Goal: Task Accomplishment & Management: Complete application form

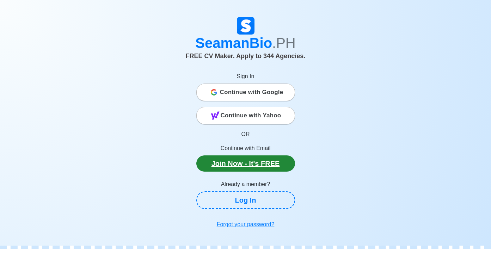
click at [251, 168] on link "Join Now - It's FREE" at bounding box center [245, 163] width 99 height 16
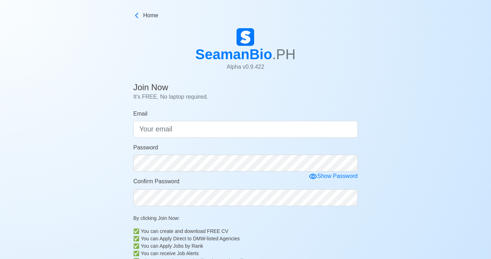
click at [226, 2] on html "Home SeamanBio .PH Alpha v 0.9.422 Join Now It's FREE. No laptop required. Emai…" at bounding box center [245, 133] width 491 height 267
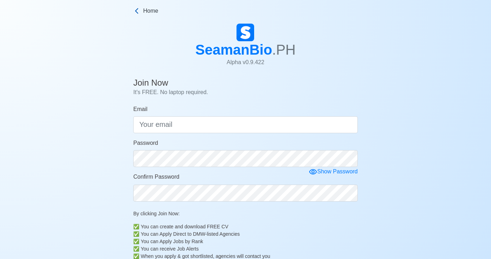
click at [150, 13] on span "Home" at bounding box center [150, 11] width 15 height 8
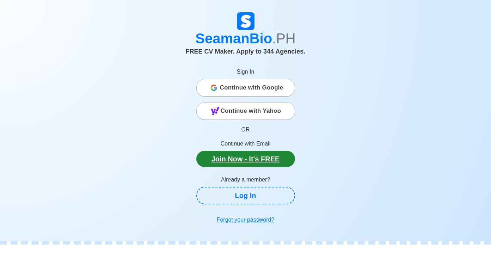
click at [252, 164] on link "Join Now - It's FREE" at bounding box center [245, 159] width 99 height 16
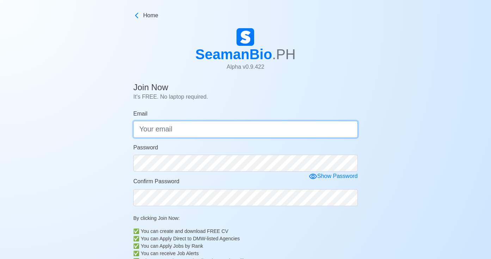
click at [229, 123] on input "Email" at bounding box center [245, 129] width 224 height 17
type input "[EMAIL_ADDRESS][DOMAIN_NAME]"
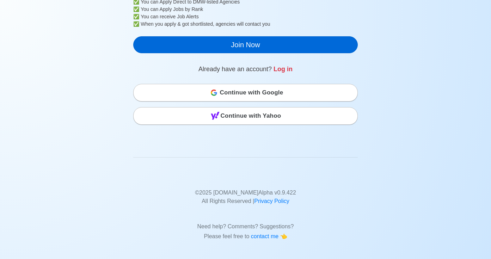
scroll to position [237, 0]
click at [198, 47] on button "Join Now" at bounding box center [245, 44] width 224 height 17
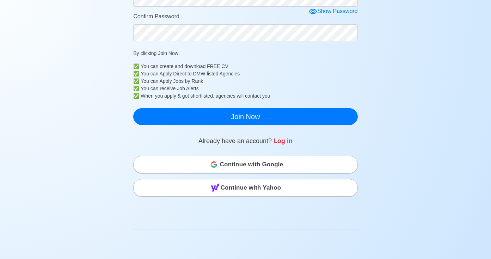
scroll to position [174, 0]
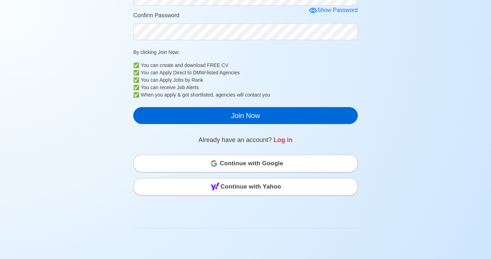
click at [283, 121] on button "Join Now" at bounding box center [245, 115] width 224 height 17
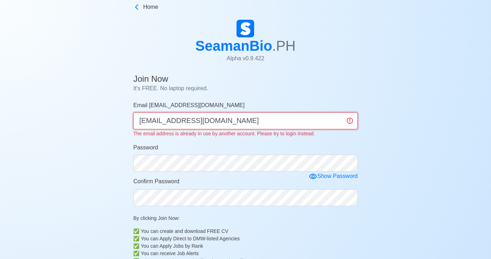
click at [351, 122] on input "[EMAIL_ADDRESS][DOMAIN_NAME]" at bounding box center [245, 120] width 224 height 17
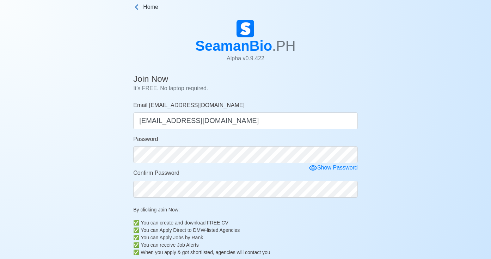
click at [148, 7] on span "Home" at bounding box center [150, 7] width 15 height 8
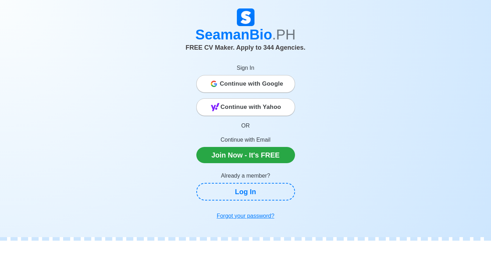
click at [255, 141] on p "Continue with Email" at bounding box center [245, 140] width 99 height 8
click at [254, 140] on p "Continue with Email" at bounding box center [245, 140] width 99 height 8
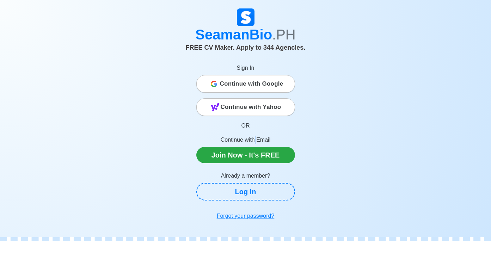
click at [254, 140] on p "Continue with Email" at bounding box center [245, 140] width 99 height 8
click at [253, 152] on link "Join Now - It's FREE" at bounding box center [245, 155] width 99 height 16
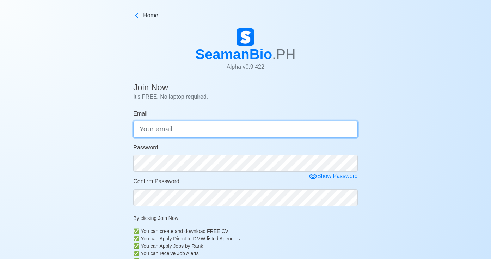
click at [230, 128] on input "Email" at bounding box center [245, 129] width 224 height 17
click at [147, 131] on input "[EMAIL_ADDRESS][DOMAIN_NAME]" at bounding box center [245, 129] width 224 height 17
type input "[EMAIL_ADDRESS][DOMAIN_NAME]"
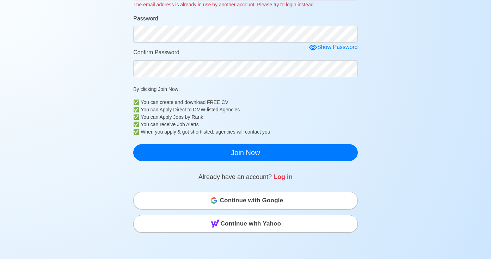
scroll to position [138, 0]
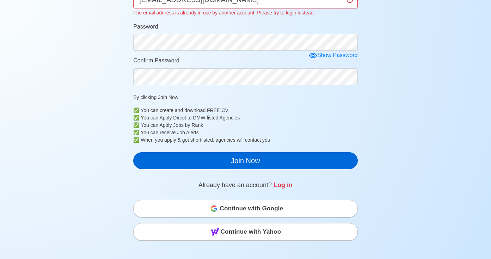
click at [339, 165] on button "Join Now" at bounding box center [245, 160] width 224 height 17
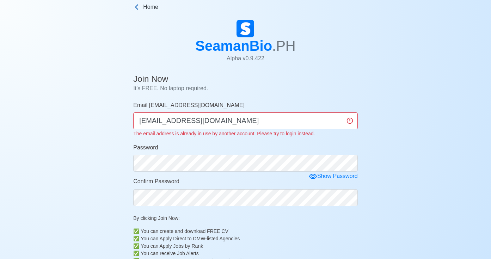
click at [152, 11] on span "Home" at bounding box center [150, 7] width 15 height 8
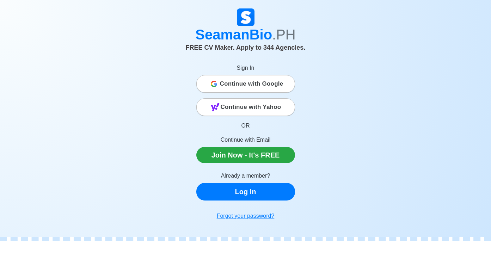
click at [253, 190] on link "Log In" at bounding box center [245, 192] width 99 height 18
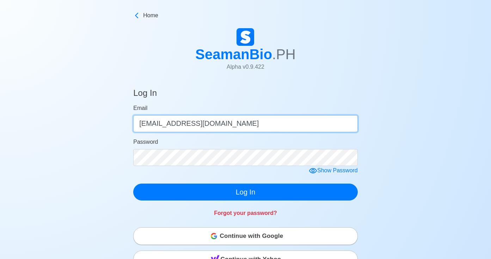
type input "[EMAIL_ADDRESS][DOMAIN_NAME]"
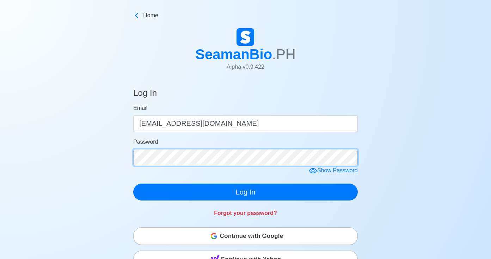
click at [245, 192] on button "Log In" at bounding box center [245, 192] width 224 height 17
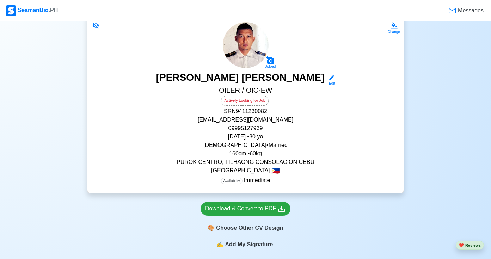
scroll to position [75, 0]
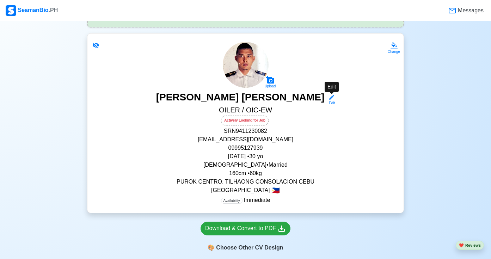
click at [334, 104] on div "Edit" at bounding box center [330, 102] width 9 height 5
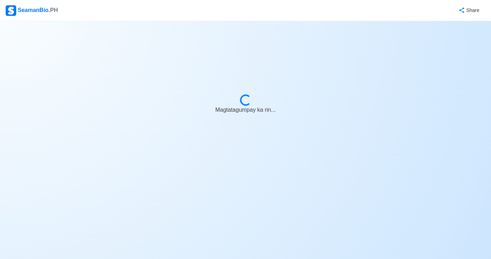
select select "Actively Looking for Job"
select select "Visible for Hiring"
select select "Married"
select select "[DEMOGRAPHIC_DATA]"
select select "PH"
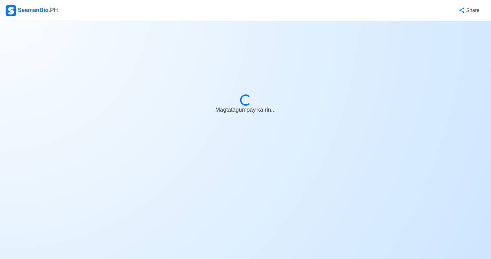
select select "4102416000000"
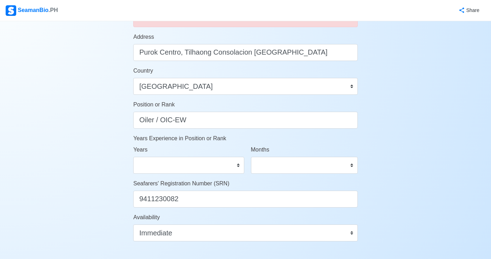
scroll to position [290, 0]
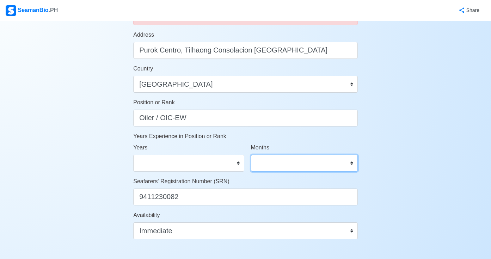
select select "10"
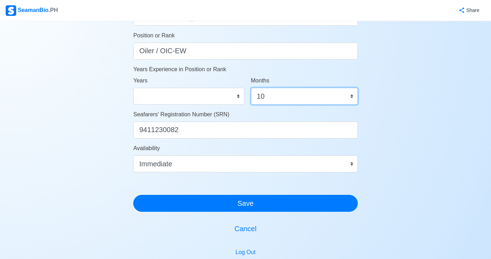
scroll to position [365, 0]
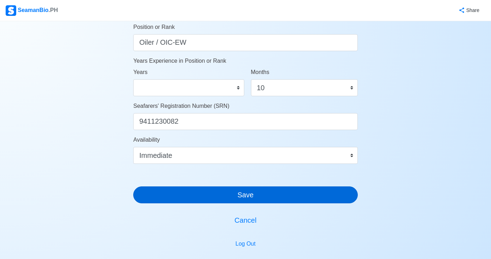
click at [248, 194] on button "Save" at bounding box center [245, 194] width 224 height 17
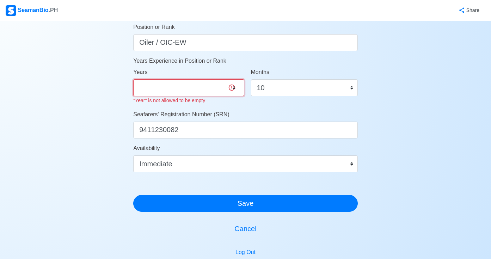
select select "0"
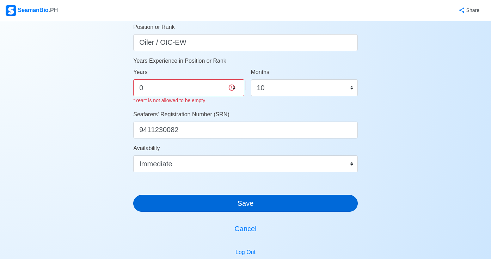
click at [244, 201] on button "Save" at bounding box center [245, 203] width 224 height 17
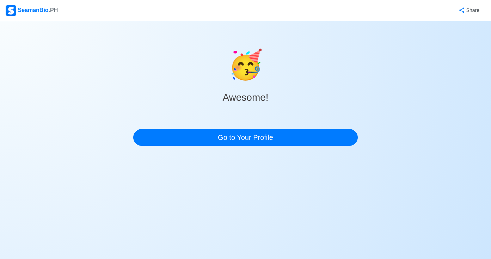
scroll to position [0, 0]
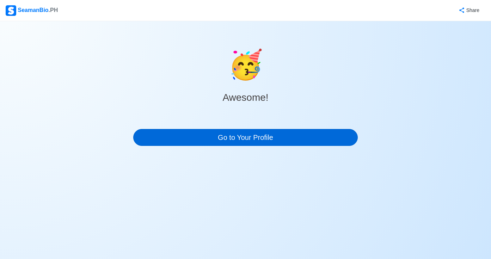
click at [267, 133] on link "Go to Your Profile" at bounding box center [245, 137] width 224 height 17
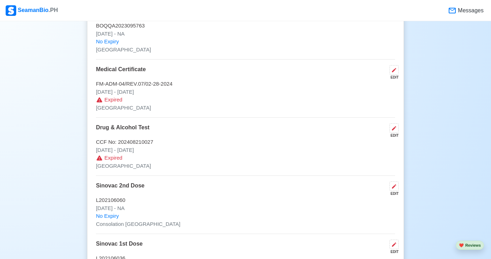
scroll to position [805, 0]
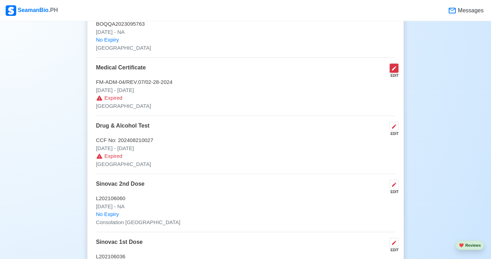
click at [395, 68] on button at bounding box center [393, 68] width 9 height 10
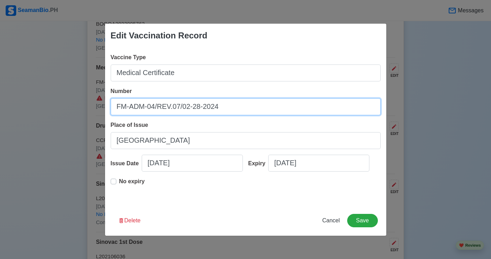
click at [247, 108] on input "FM-ADM-04/REV.07/02-28-2024" at bounding box center [246, 106] width 270 height 17
type input "F"
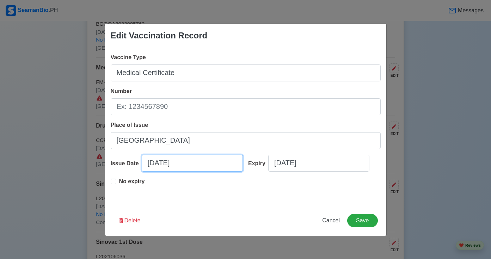
select select "****"
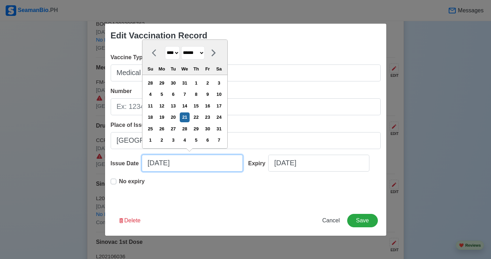
click at [197, 162] on input "[DATE]" at bounding box center [192, 163] width 101 height 17
select select "********"
click at [166, 106] on div "11" at bounding box center [162, 106] width 10 height 10
type input "[DATE]"
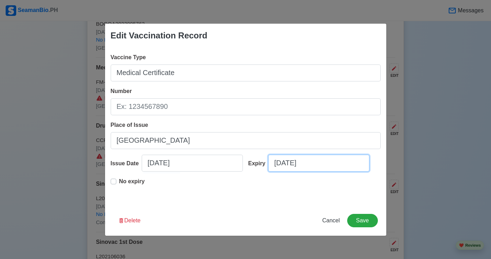
select select "****"
select select "******"
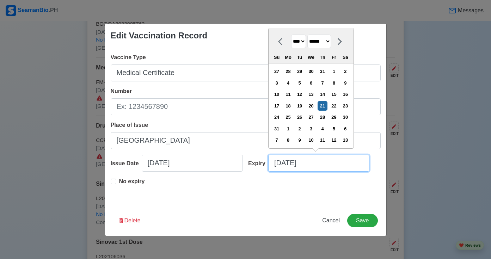
click at [294, 164] on input "[DATE]" at bounding box center [318, 163] width 101 height 17
select select "****"
select select "********"
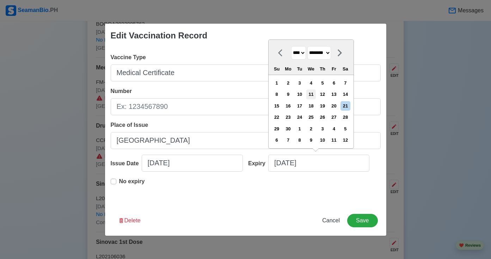
click at [316, 95] on div "11" at bounding box center [311, 94] width 10 height 10
type input "[DATE]"
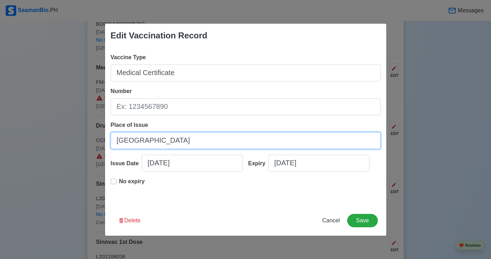
click at [189, 139] on input "[GEOGRAPHIC_DATA]" at bounding box center [246, 140] width 270 height 17
type input "C"
type input "2081 PRES. [GEOGRAPHIC_DATA]. [GEOGRAPHIC_DATA]"
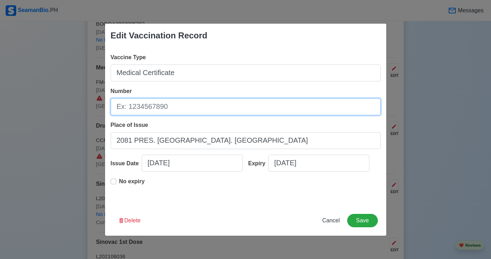
click at [172, 107] on input "Number" at bounding box center [246, 106] width 270 height 17
type input "DOH048286"
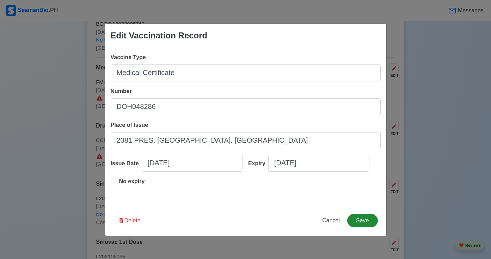
click at [360, 217] on button "Save" at bounding box center [362, 220] width 30 height 13
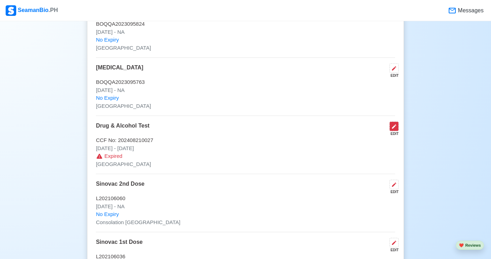
click at [391, 124] on icon at bounding box center [394, 127] width 6 height 6
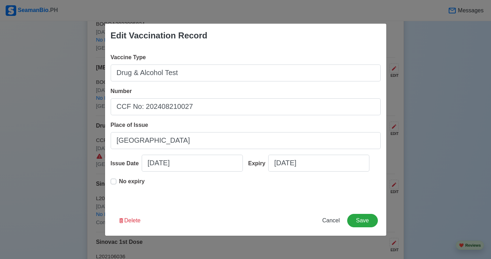
click at [138, 222] on button "Delete" at bounding box center [129, 220] width 32 height 13
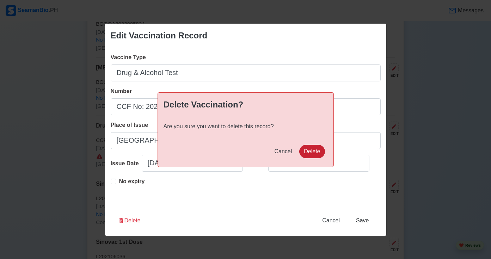
click at [311, 149] on button "Delete" at bounding box center [311, 151] width 25 height 13
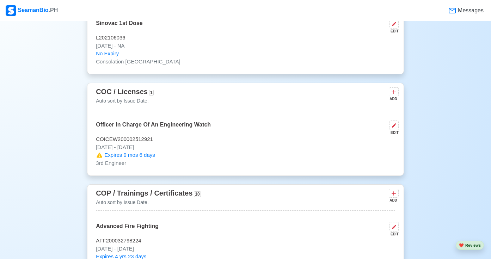
scroll to position [966, 0]
click at [393, 124] on icon at bounding box center [394, 126] width 4 height 4
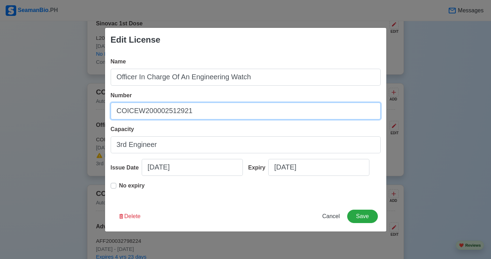
click at [218, 110] on input "COICEW200002512921" at bounding box center [246, 111] width 270 height 17
type input "COICEW200006746725"
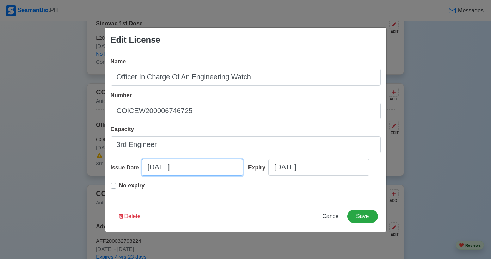
select select "****"
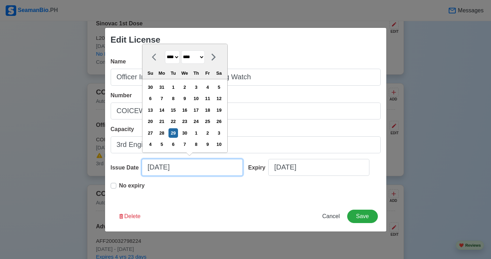
click at [204, 168] on input "[DATE]" at bounding box center [192, 167] width 101 height 17
select select "****"
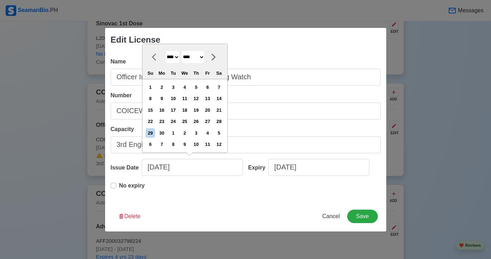
select select "*********"
click at [212, 114] on div "19" at bounding box center [208, 110] width 10 height 10
type input "[DATE]"
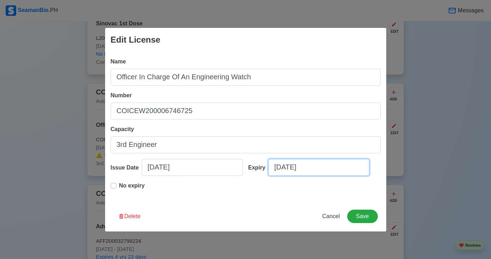
click at [298, 166] on input "[DATE]" at bounding box center [318, 167] width 101 height 17
select select "****"
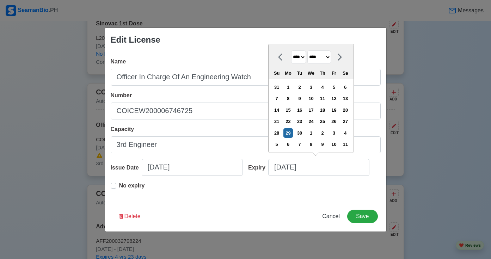
select select "****"
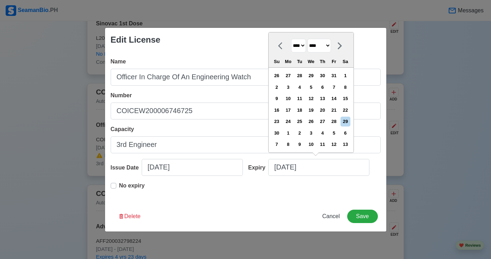
select select "*********"
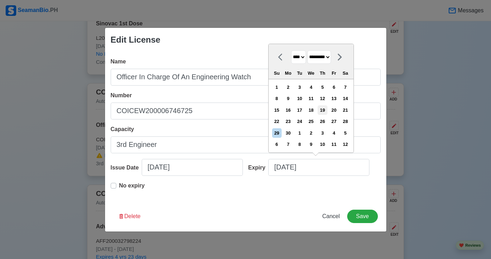
click at [327, 112] on div "19" at bounding box center [322, 110] width 10 height 10
type input "[DATE]"
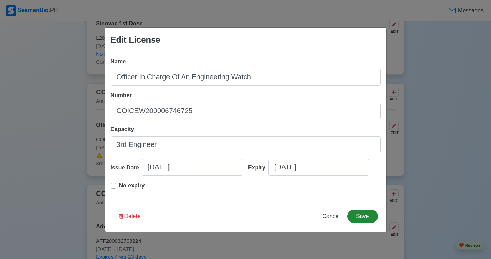
click at [356, 216] on button "Save" at bounding box center [362, 216] width 30 height 13
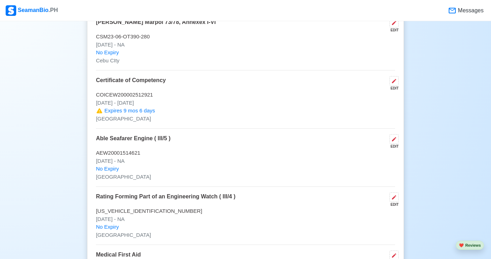
scroll to position [1346, 0]
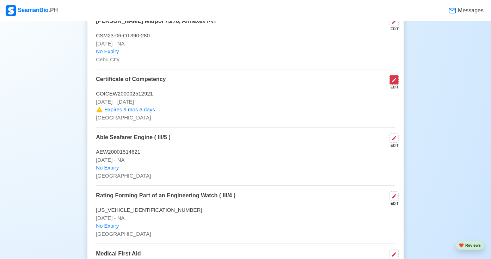
click at [393, 77] on icon at bounding box center [394, 80] width 6 height 6
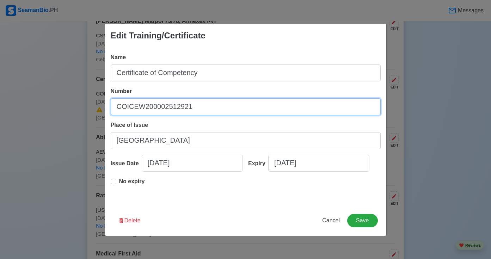
click at [265, 109] on input "COICEW200002512921" at bounding box center [246, 106] width 270 height 17
type input "COICEW200006746725"
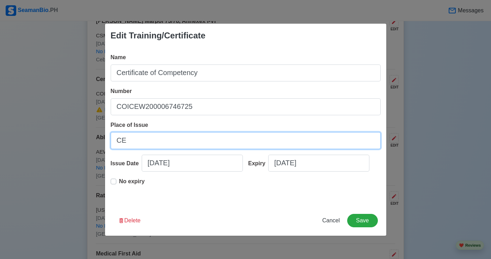
type input "C"
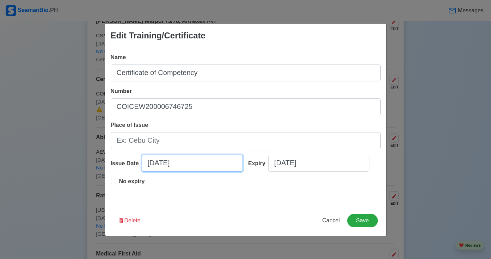
select select "****"
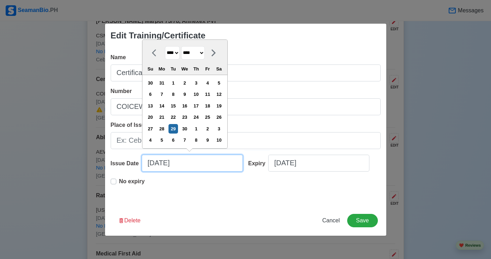
click at [191, 166] on input "[DATE]" at bounding box center [192, 163] width 101 height 17
select select "*********"
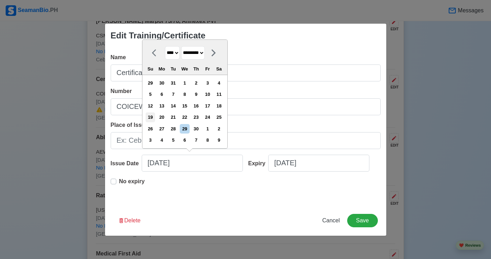
click at [155, 119] on div "19" at bounding box center [151, 117] width 10 height 10
type input "[DATE]"
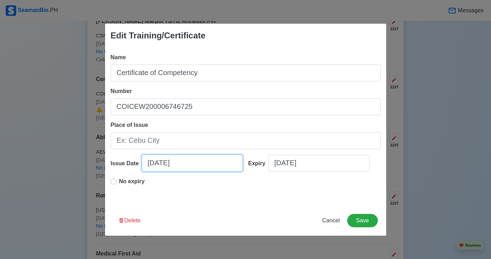
click at [178, 166] on input "[DATE]" at bounding box center [192, 163] width 101 height 17
select select "****"
select select "*********"
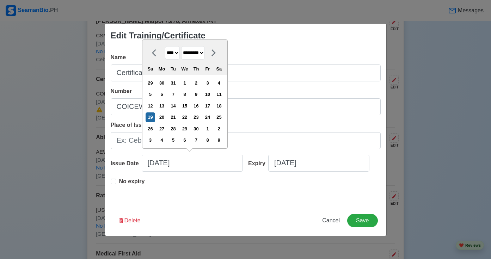
select select "****"
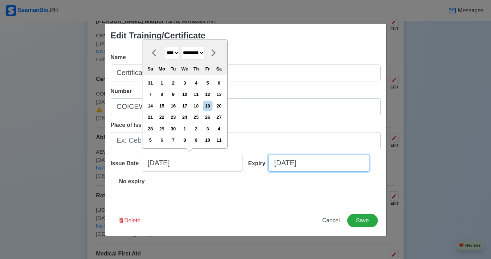
select select "****"
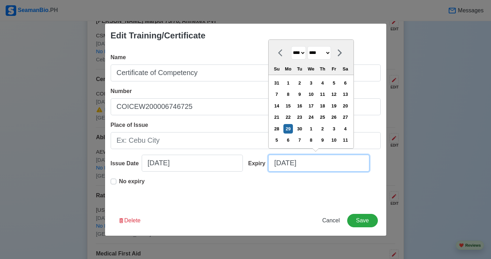
click at [290, 168] on input "[DATE]" at bounding box center [318, 163] width 101 height 17
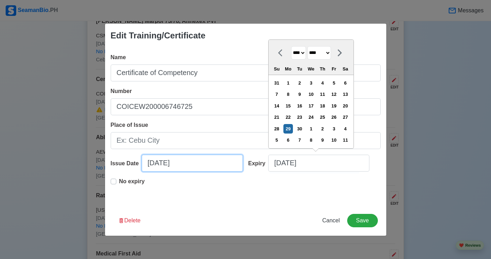
select select "****"
select select "*********"
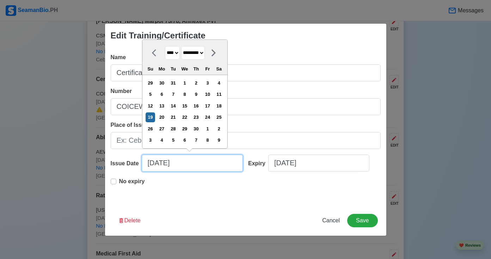
click at [217, 168] on input "[DATE]" at bounding box center [192, 163] width 101 height 17
select select "****"
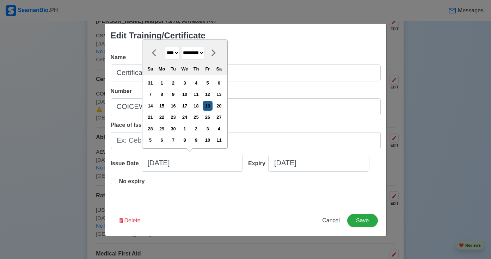
click at [212, 104] on div "19" at bounding box center [208, 106] width 10 height 10
type input "[DATE]"
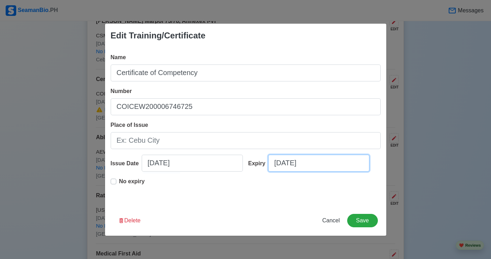
select select "****"
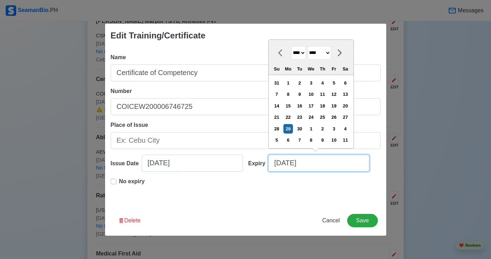
click at [294, 165] on input "[DATE]" at bounding box center [318, 163] width 101 height 17
select select "****"
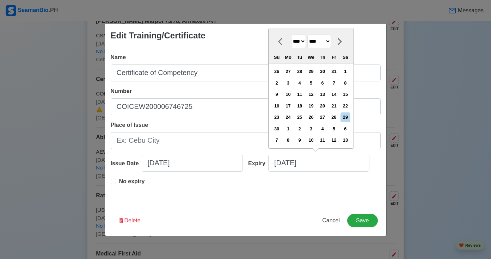
select select "*********"
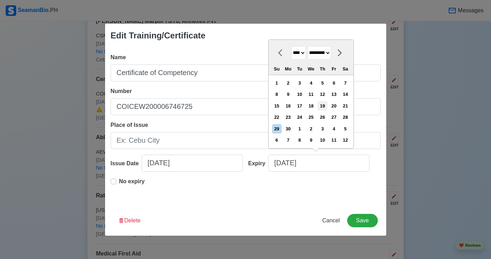
click at [327, 107] on div "19" at bounding box center [322, 106] width 10 height 10
type input "[DATE]"
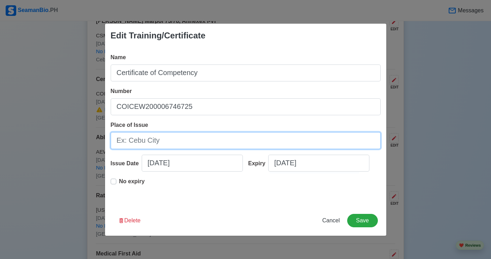
click at [226, 139] on input "Place of Issue" at bounding box center [246, 140] width 270 height 17
type input "NCR-MAIN"
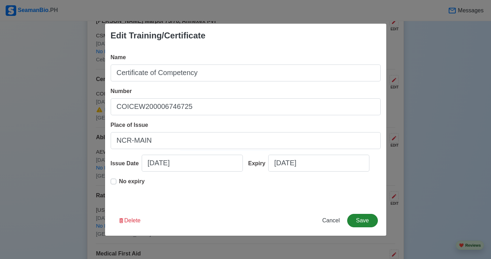
click at [362, 222] on button "Save" at bounding box center [362, 220] width 30 height 13
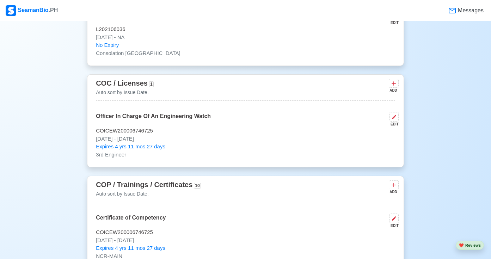
scroll to position [975, 0]
click at [395, 114] on icon at bounding box center [394, 117] width 6 height 6
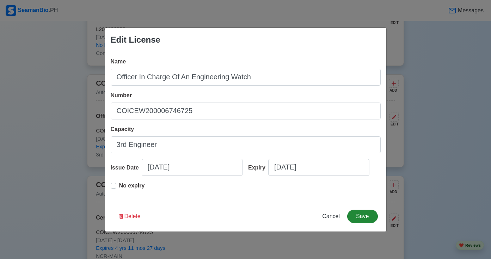
click at [364, 218] on button "Save" at bounding box center [362, 216] width 30 height 13
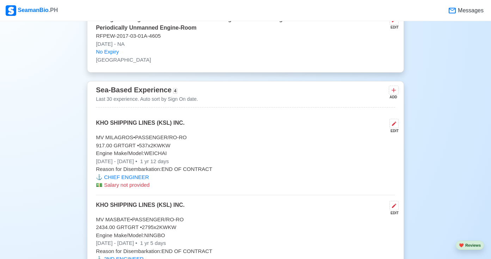
scroll to position [1697, 0]
click at [395, 86] on icon at bounding box center [393, 89] width 7 height 7
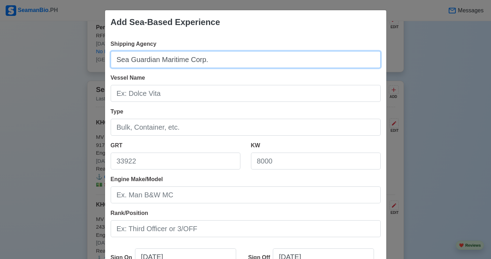
type input "Sea Guardian Maritime Corp."
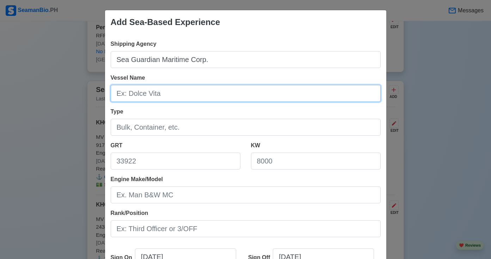
type input "m"
type input "MV EUROSKY"
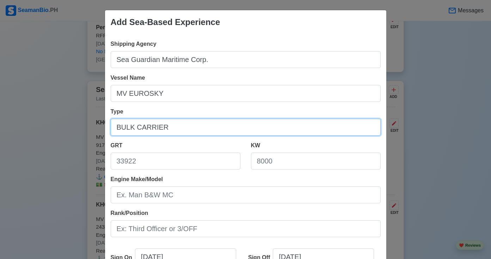
type input "BULK CARRIER"
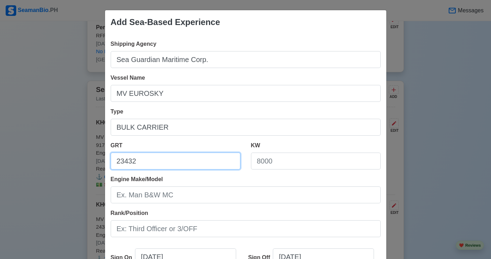
type input "23432"
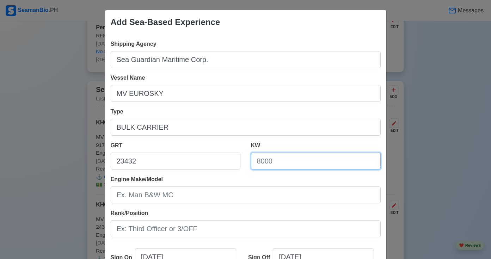
click at [308, 166] on input "KW" at bounding box center [316, 161] width 130 height 17
type input "8580"
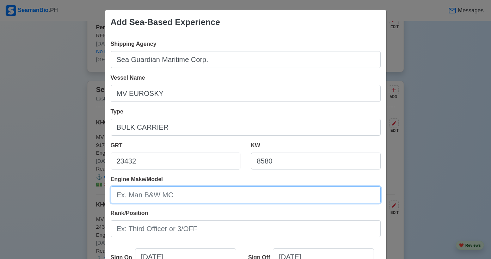
click at [262, 192] on input "Engine Make/Model" at bounding box center [246, 194] width 270 height 17
type input "MAN B&W / 6S50MC6"
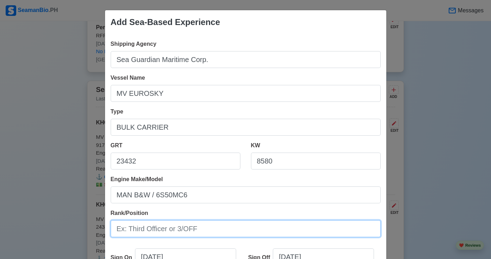
click at [240, 231] on input "Rank/Position" at bounding box center [246, 228] width 270 height 17
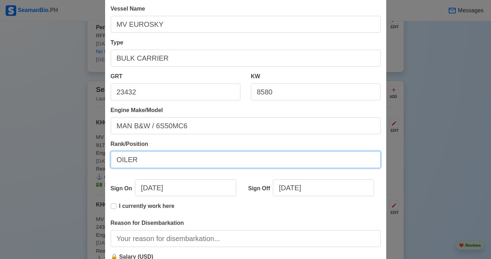
scroll to position [70, 0]
type input "OILER"
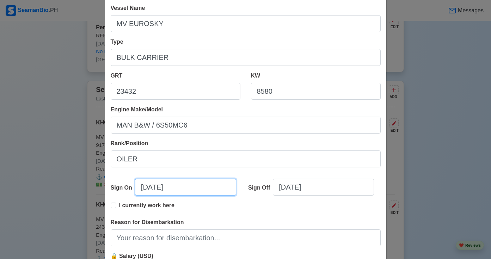
select select "****"
select select "*********"
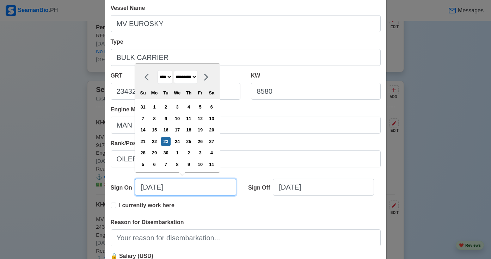
click at [192, 185] on input "[DATE]" at bounding box center [185, 187] width 101 height 17
select select "****"
select select "********"
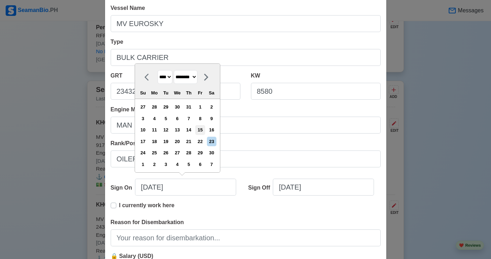
click at [205, 130] on div "15" at bounding box center [200, 130] width 10 height 10
type input "[DATE]"
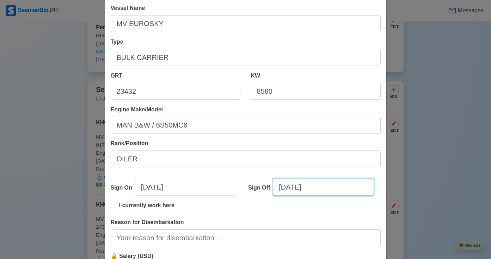
click at [300, 185] on input "[DATE]" at bounding box center [323, 187] width 101 height 17
select select "****"
select select "*********"
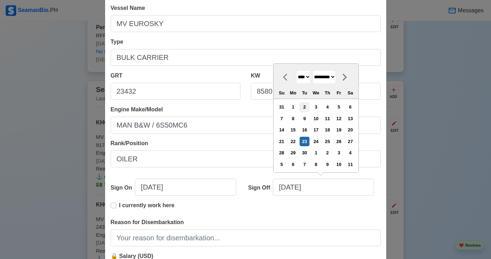
click at [309, 106] on div "2" at bounding box center [305, 107] width 10 height 10
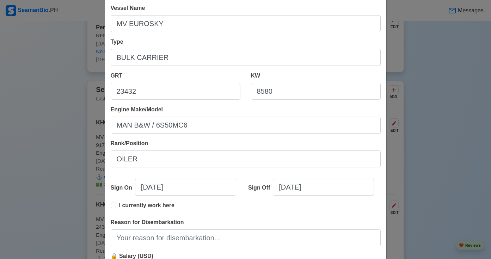
click at [117, 207] on div "I currently work here" at bounding box center [143, 208] width 64 height 14
click at [119, 206] on label "I currently work here" at bounding box center [146, 208] width 55 height 14
type input "[DATE]"
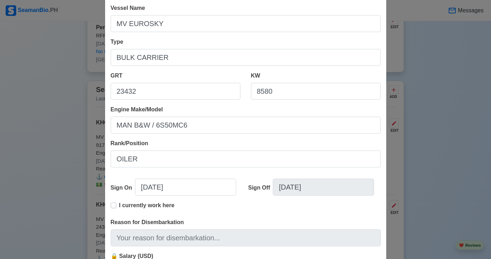
click at [119, 206] on label "I currently work here" at bounding box center [146, 208] width 55 height 14
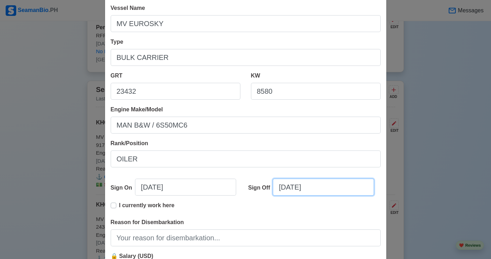
click at [296, 186] on input "[DATE]" at bounding box center [323, 187] width 101 height 17
select select "****"
select select "********"
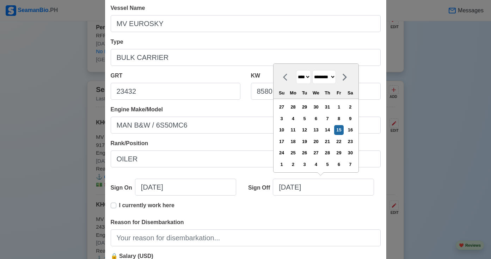
select select "****"
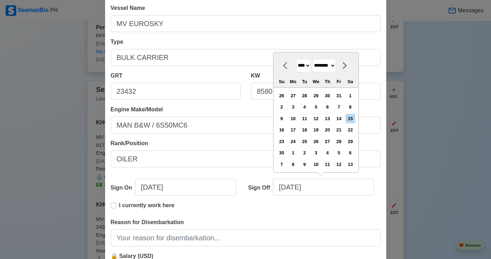
select select "*********"
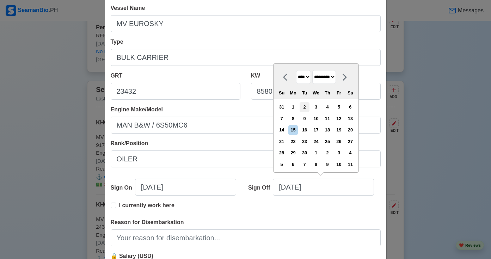
click at [309, 106] on div "2" at bounding box center [305, 107] width 10 height 10
type input "[DATE]"
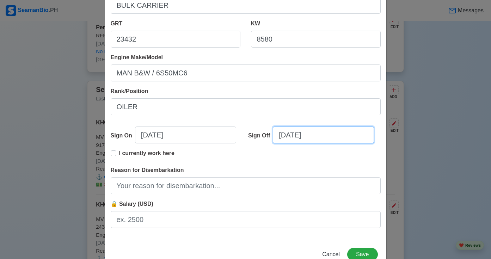
scroll to position [142, 0]
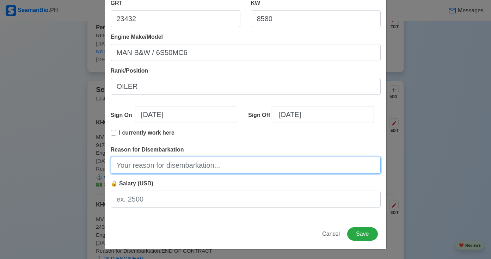
click at [266, 161] on input "Reason for Disembarkation" at bounding box center [246, 165] width 270 height 17
type input "FINISH CONTRACT"
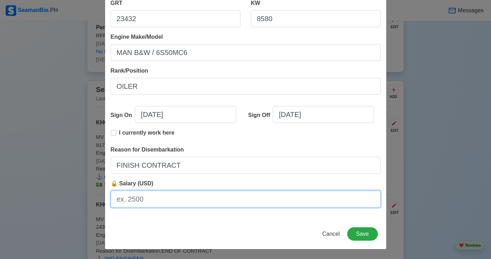
click at [237, 197] on input "🔒 Salary (USD)" at bounding box center [246, 199] width 270 height 17
type input "900"
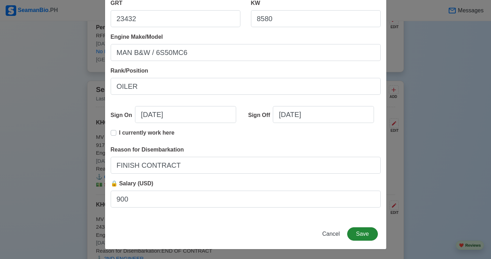
click at [354, 227] on button "Save" at bounding box center [362, 233] width 30 height 13
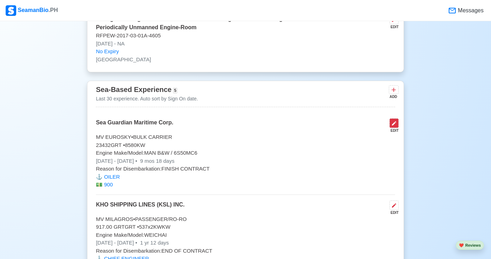
click at [393, 118] on button at bounding box center [393, 123] width 9 height 10
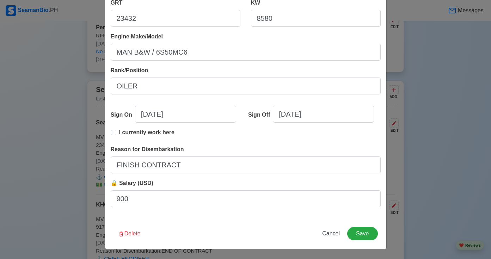
scroll to position [143, 0]
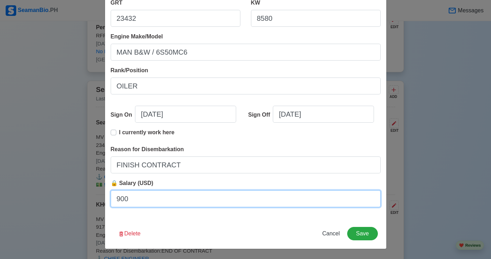
click at [287, 199] on input "900" at bounding box center [246, 198] width 270 height 17
type input "9"
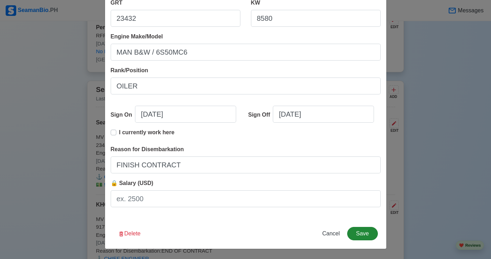
click at [351, 234] on button "Save" at bounding box center [362, 233] width 30 height 13
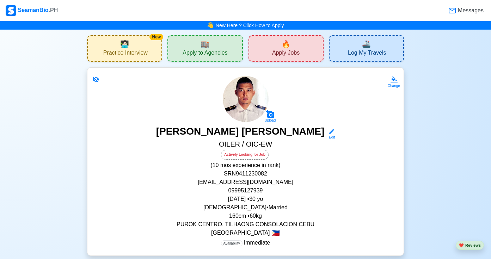
scroll to position [0, 0]
click at [307, 50] on div "🔥 Apply Jobs" at bounding box center [285, 48] width 75 height 26
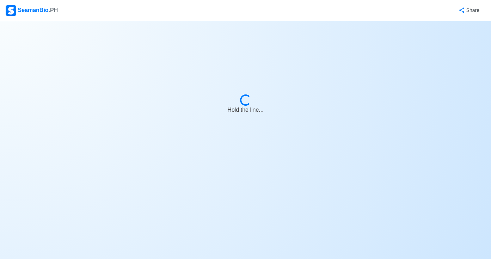
select select "Oiler"
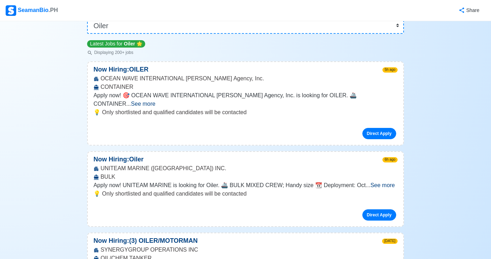
scroll to position [72, 0]
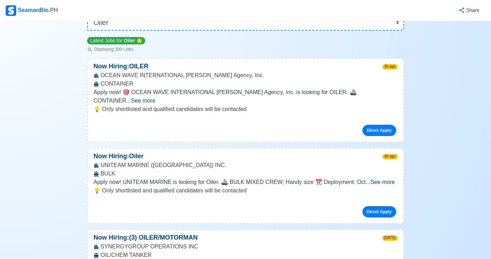
click at [379, 179] on span "See more" at bounding box center [382, 182] width 24 height 6
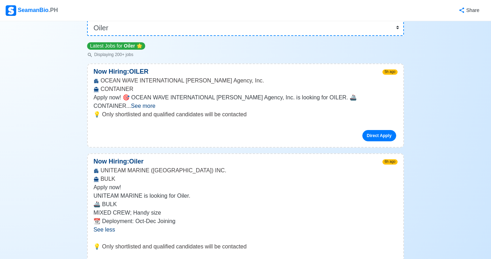
scroll to position [66, 0]
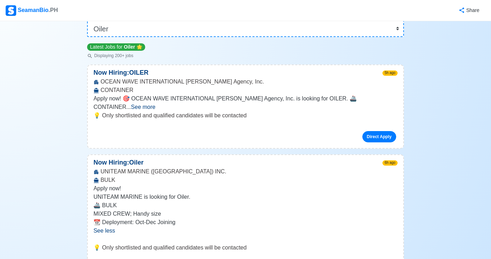
click at [155, 104] on span "See more" at bounding box center [143, 107] width 24 height 6
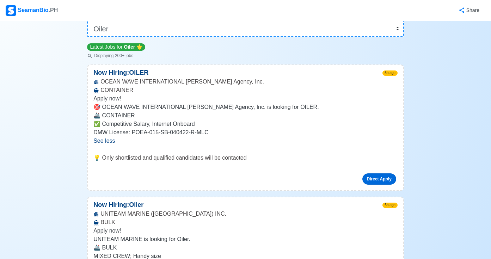
click at [375, 179] on link "Direct Apply" at bounding box center [379, 178] width 34 height 11
click at [370, 177] on link "Direct Apply" at bounding box center [379, 178] width 34 height 11
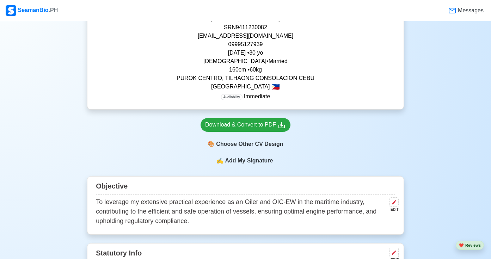
scroll to position [152, 0]
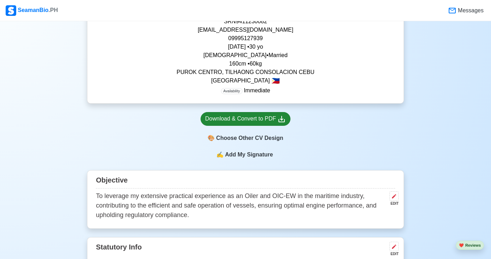
click at [257, 119] on div "Download & Convert to PDF" at bounding box center [245, 119] width 81 height 9
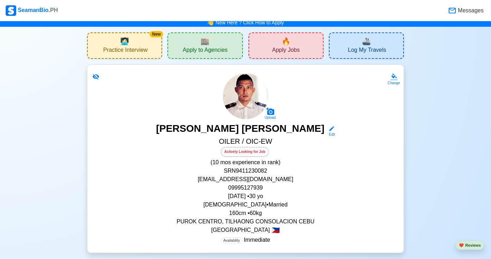
scroll to position [5, 0]
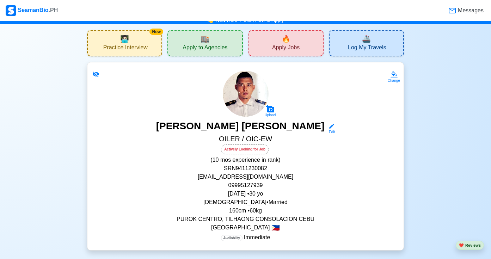
click at [276, 50] on span "Apply Jobs" at bounding box center [285, 48] width 27 height 9
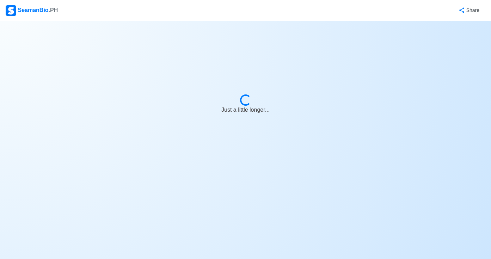
select select "Oiler"
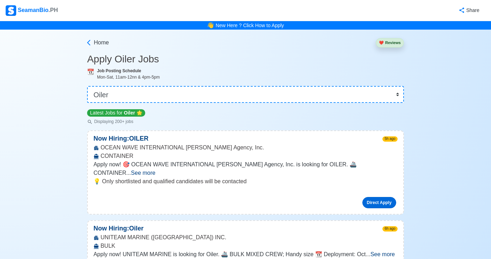
click at [375, 198] on link "Direct Apply" at bounding box center [379, 202] width 34 height 11
click at [381, 197] on link "Direct Apply" at bounding box center [379, 202] width 34 height 11
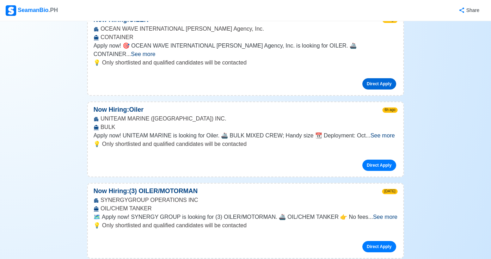
scroll to position [119, 0]
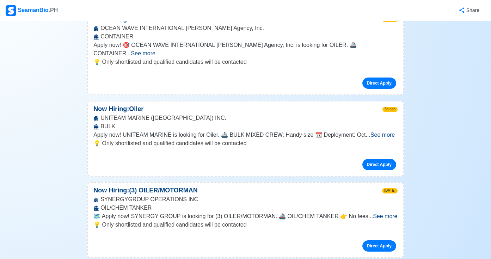
click at [155, 50] on span "See more" at bounding box center [143, 53] width 24 height 6
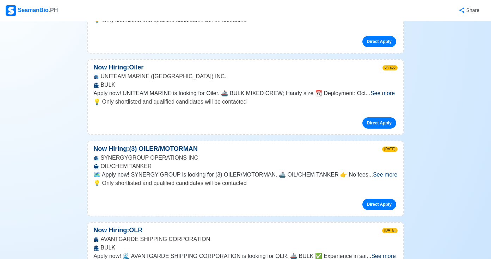
scroll to position [203, 0]
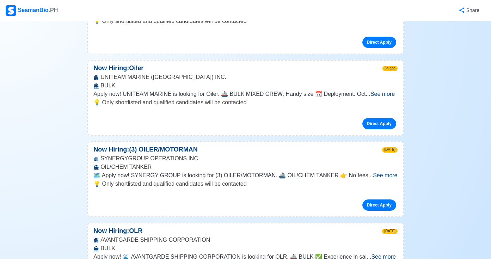
click at [386, 95] on span "See more" at bounding box center [382, 94] width 24 height 6
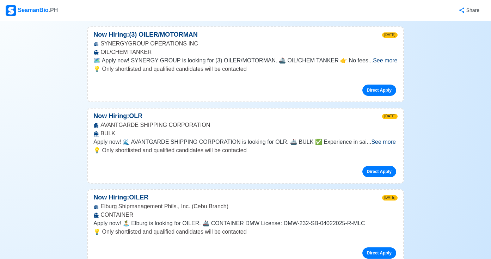
scroll to position [375, 0]
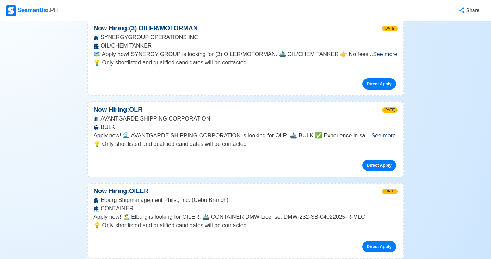
click at [384, 138] on span "See more" at bounding box center [383, 135] width 24 height 6
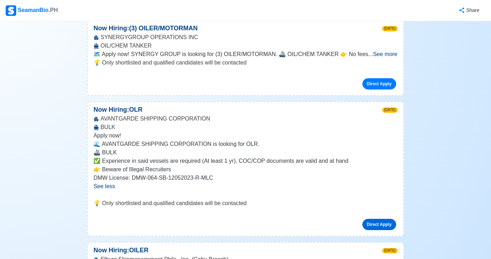
click at [378, 225] on link "Direct Apply" at bounding box center [379, 224] width 34 height 11
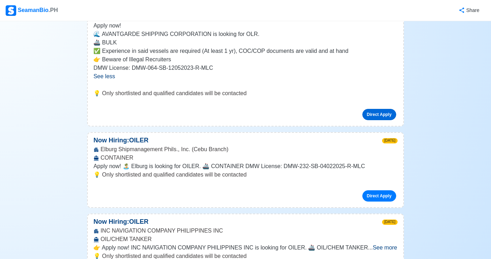
scroll to position [489, 0]
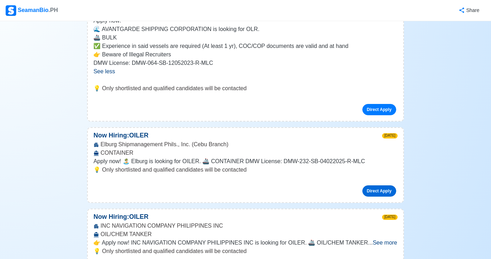
click at [371, 189] on link "Direct Apply" at bounding box center [379, 190] width 34 height 11
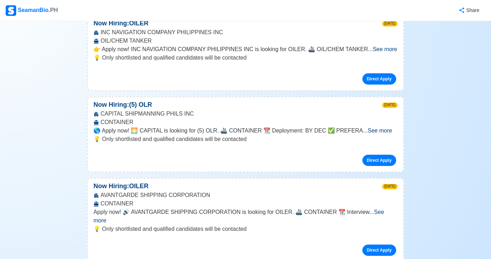
scroll to position [683, 0]
click at [379, 129] on span "See more" at bounding box center [380, 131] width 24 height 6
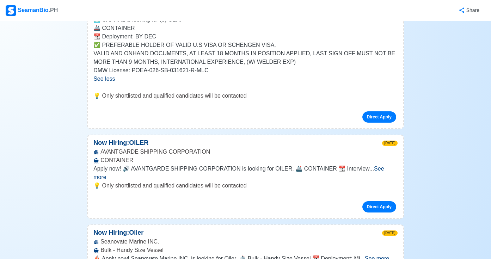
scroll to position [801, 0]
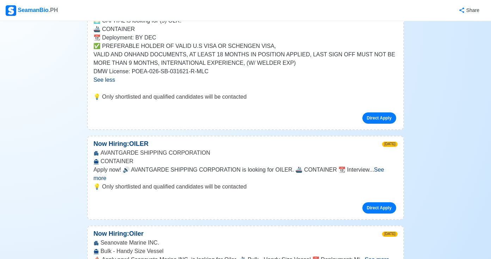
click at [383, 172] on span "See more" at bounding box center [238, 174] width 290 height 14
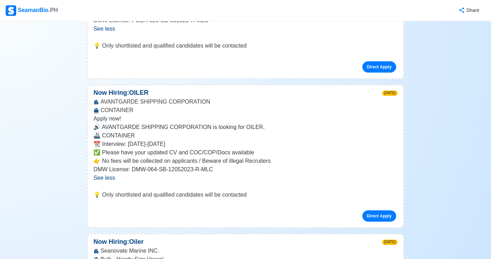
scroll to position [853, 0]
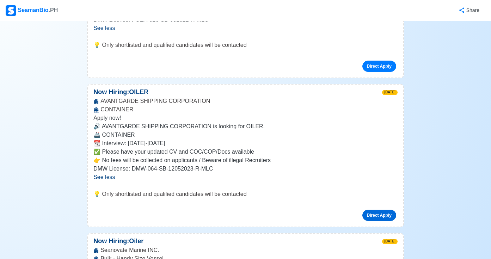
click at [366, 216] on link "Direct Apply" at bounding box center [379, 215] width 34 height 11
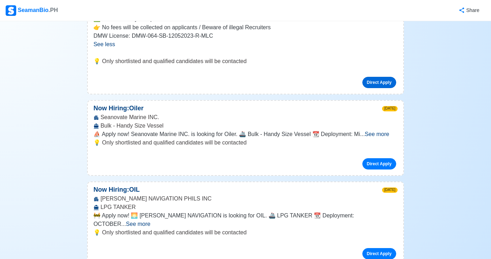
scroll to position [988, 0]
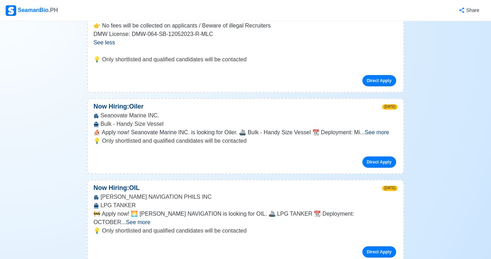
click at [382, 131] on span "See more" at bounding box center [377, 132] width 24 height 6
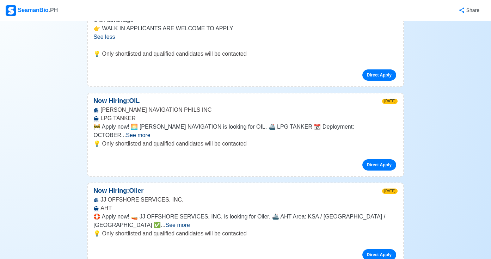
scroll to position [1142, 0]
click at [190, 222] on span "See more" at bounding box center [178, 225] width 24 height 6
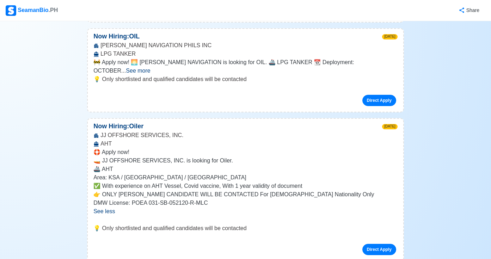
scroll to position [1208, 0]
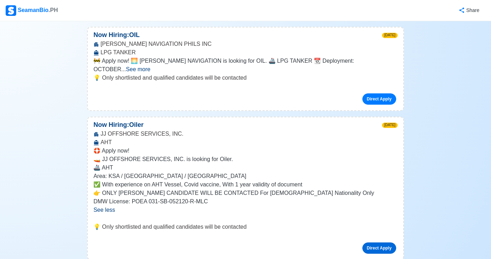
click at [373, 242] on link "Direct Apply" at bounding box center [379, 247] width 34 height 11
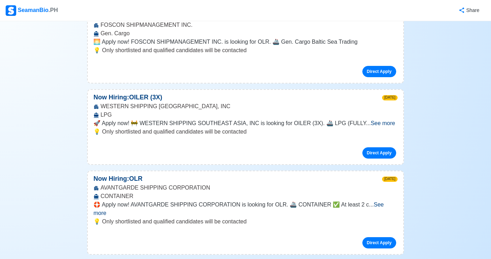
scroll to position [1548, 0]
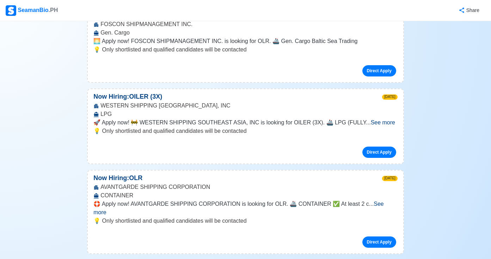
click at [386, 119] on span "See more" at bounding box center [383, 122] width 24 height 6
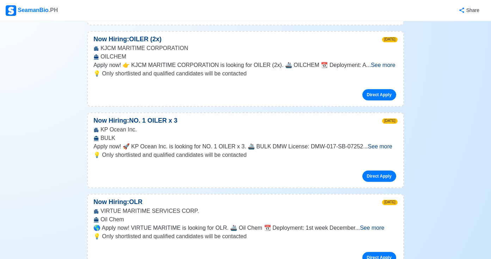
scroll to position [1835, 0]
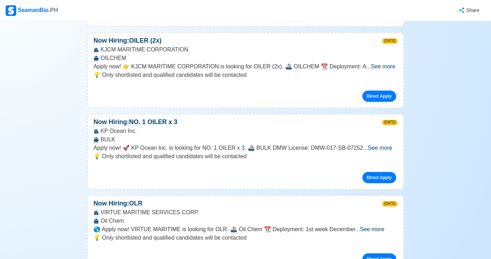
click at [382, 145] on span "See more" at bounding box center [380, 148] width 24 height 6
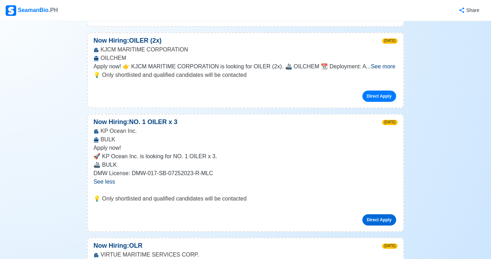
click at [364, 214] on link "Direct Apply" at bounding box center [379, 219] width 34 height 11
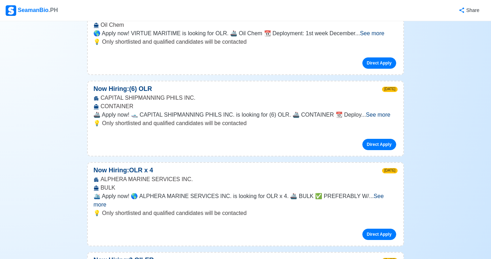
scroll to position [2073, 0]
click at [377, 112] on span "See more" at bounding box center [378, 115] width 24 height 6
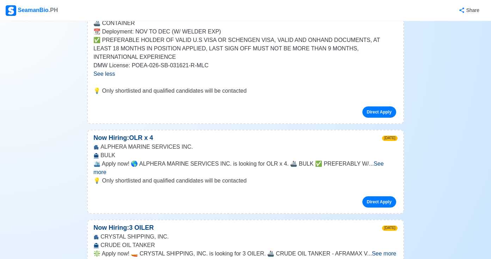
scroll to position [2180, 0]
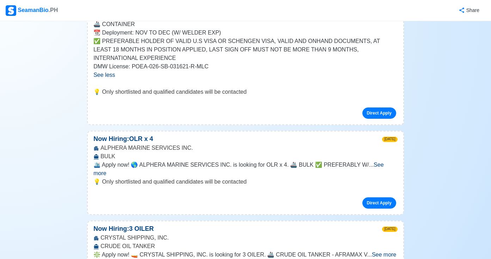
click at [383, 162] on span "See more" at bounding box center [238, 169] width 290 height 14
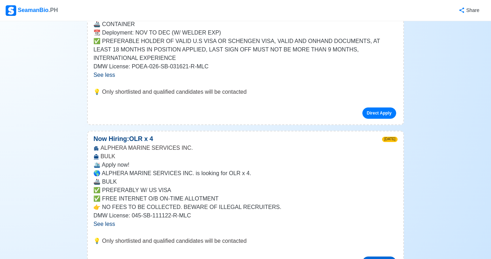
click at [372, 257] on link "Direct Apply" at bounding box center [379, 262] width 34 height 11
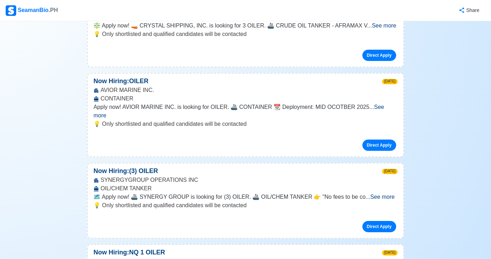
scroll to position [2467, 0]
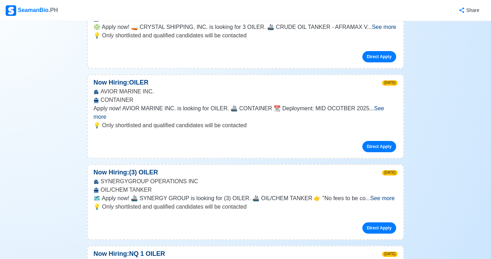
click at [379, 105] on span "See more" at bounding box center [238, 112] width 291 height 14
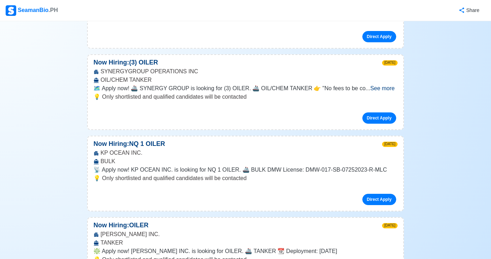
scroll to position [2627, 0]
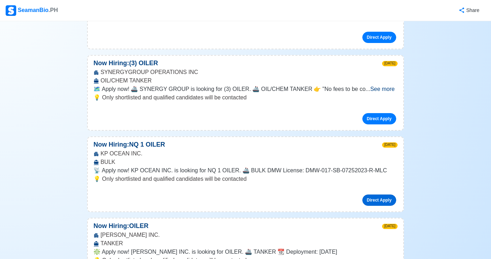
click at [379, 194] on link "Direct Apply" at bounding box center [379, 199] width 34 height 11
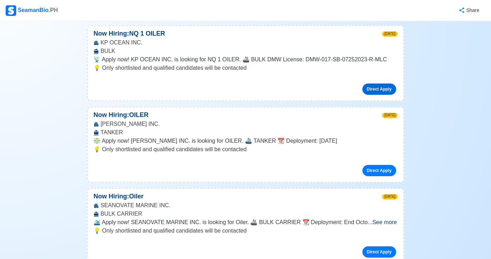
scroll to position [2740, 0]
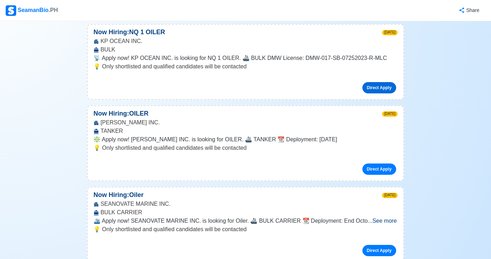
click at [381, 218] on span "See more" at bounding box center [384, 221] width 24 height 6
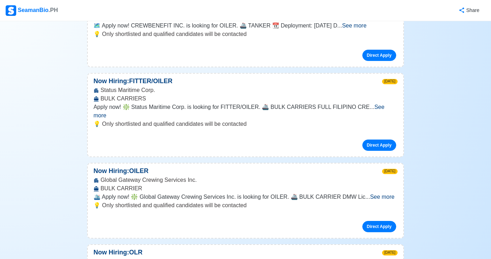
scroll to position [3074, 0]
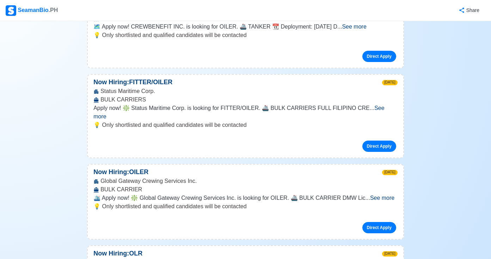
click at [383, 195] on span "See more" at bounding box center [382, 198] width 24 height 6
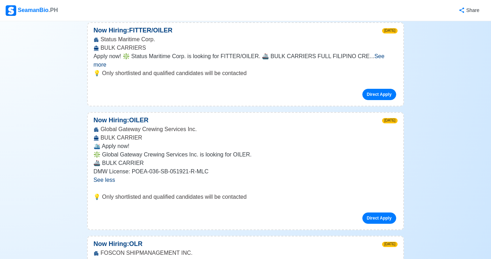
scroll to position [3126, 0]
click at [385, 213] on link "Direct Apply" at bounding box center [379, 218] width 34 height 11
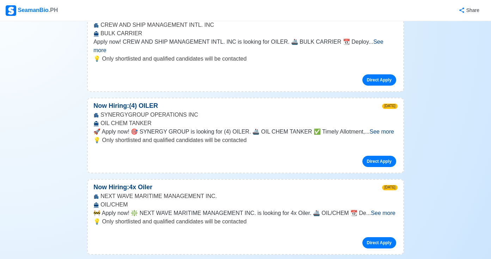
scroll to position [4026, 0]
